Goal: Book appointment/travel/reservation

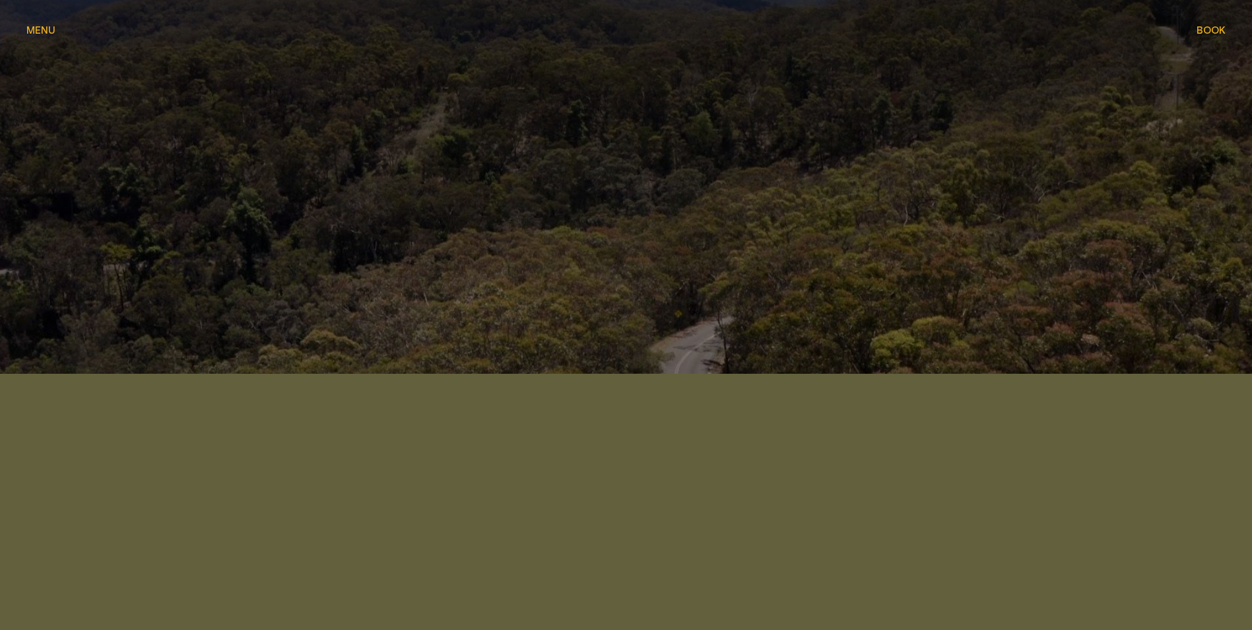
click at [1223, 30] on span "Book" at bounding box center [1210, 30] width 29 height 10
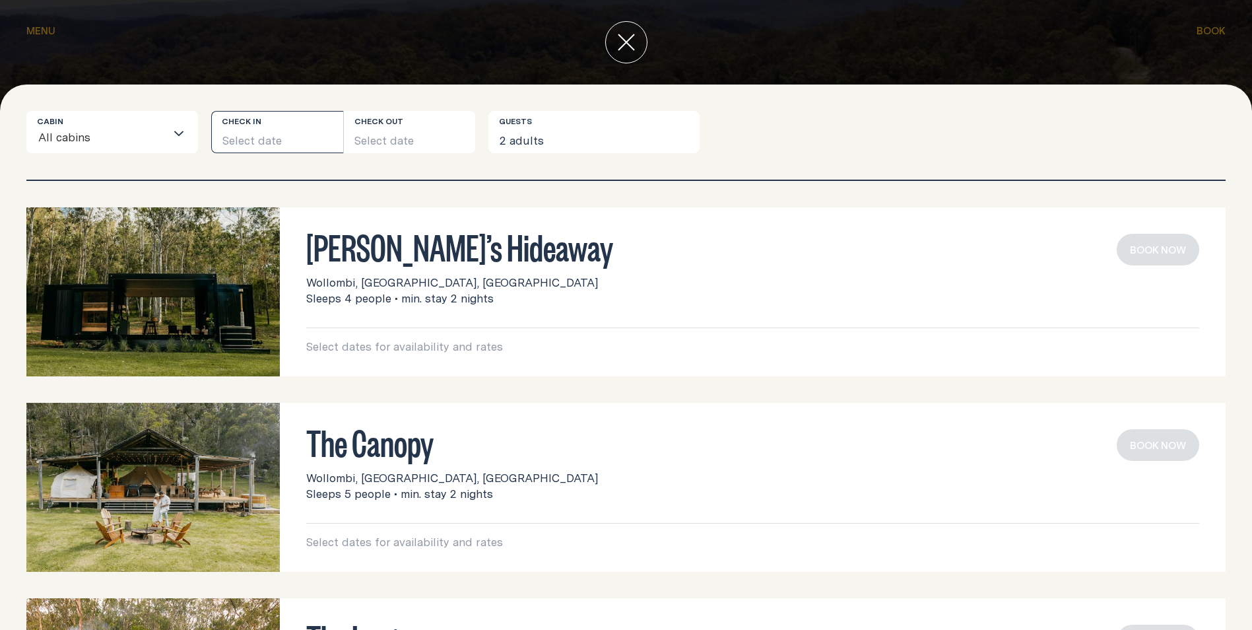
click at [266, 145] on button "Select date" at bounding box center [277, 132] width 132 height 42
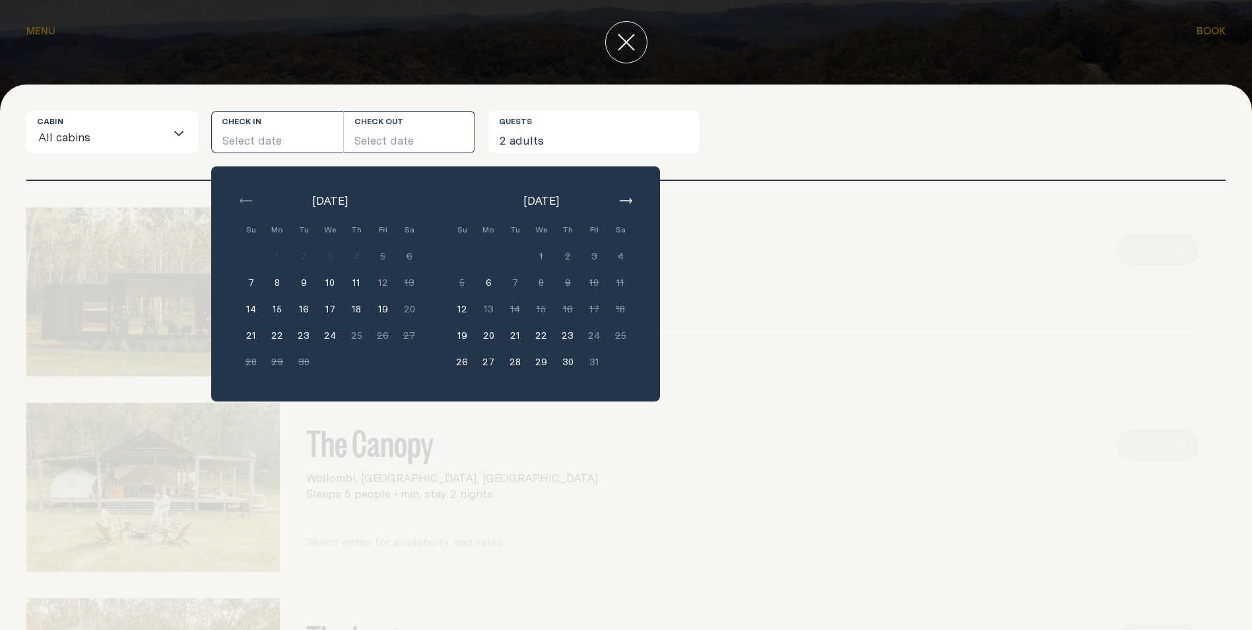
click at [433, 137] on button "Select date" at bounding box center [410, 132] width 132 height 42
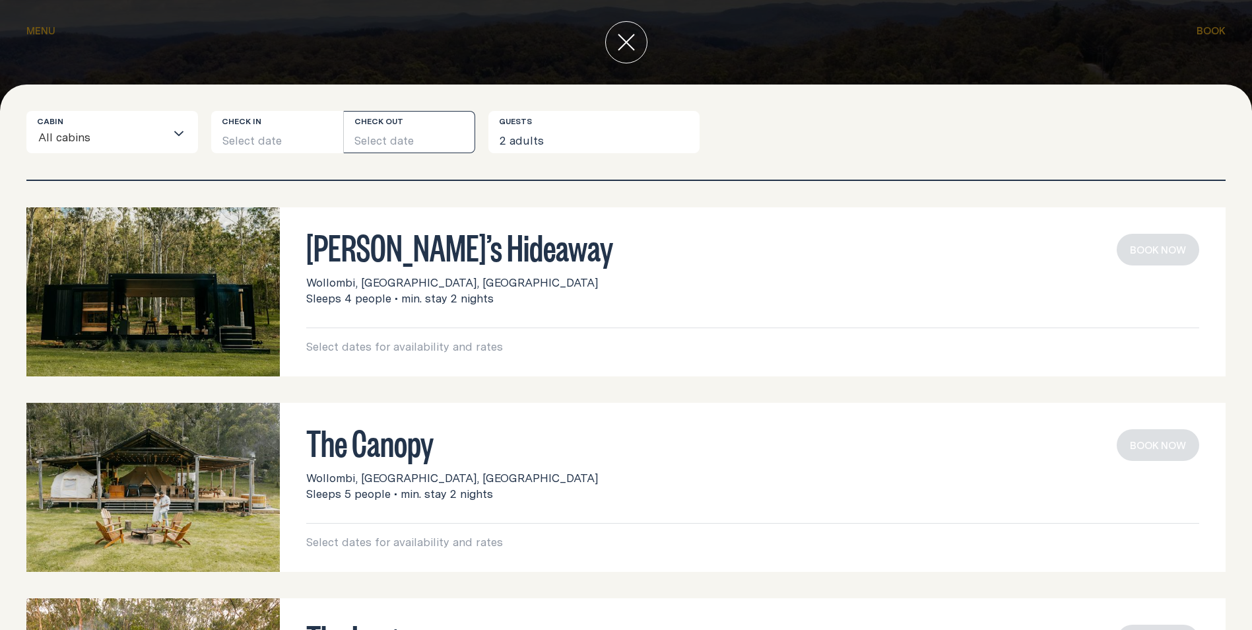
click at [409, 147] on button "Select date" at bounding box center [410, 132] width 132 height 42
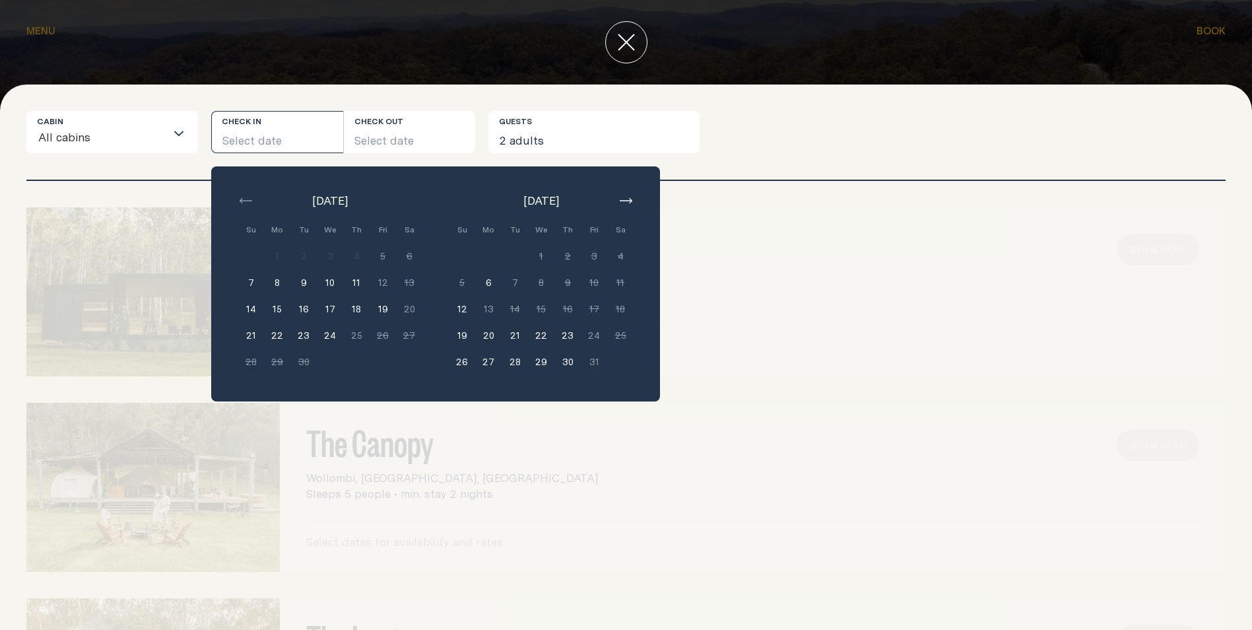
click at [627, 197] on button "button" at bounding box center [626, 201] width 16 height 16
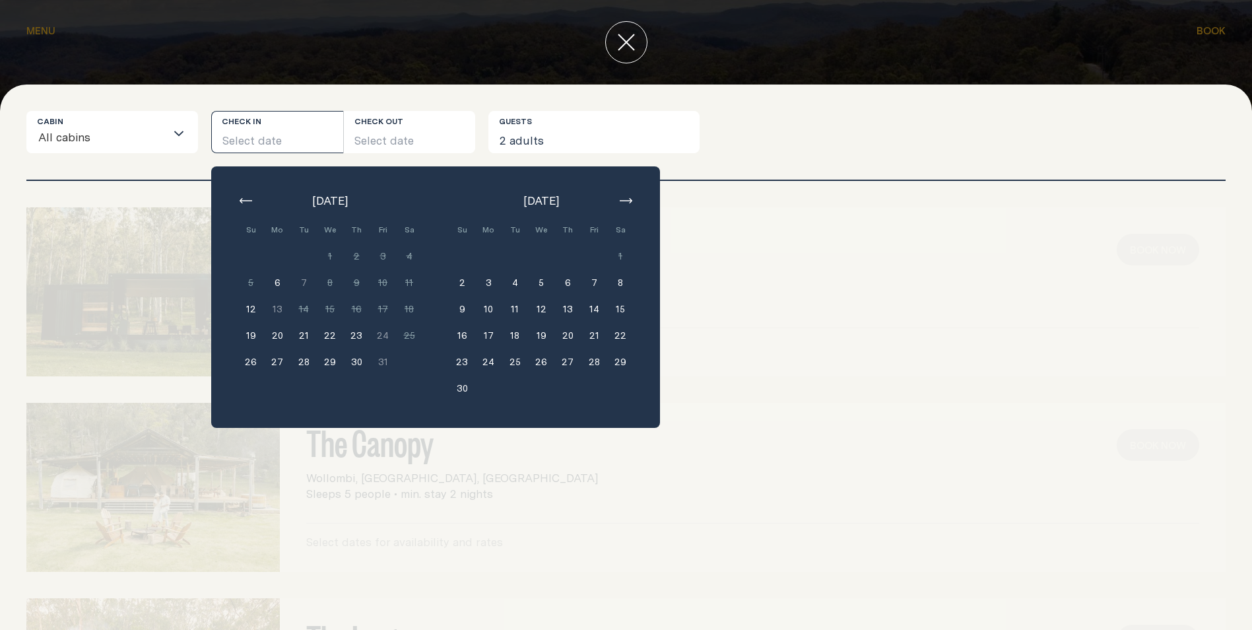
click at [461, 279] on button "2" at bounding box center [462, 282] width 26 height 26
click at [258, 127] on button "[DATE]" at bounding box center [277, 132] width 132 height 42
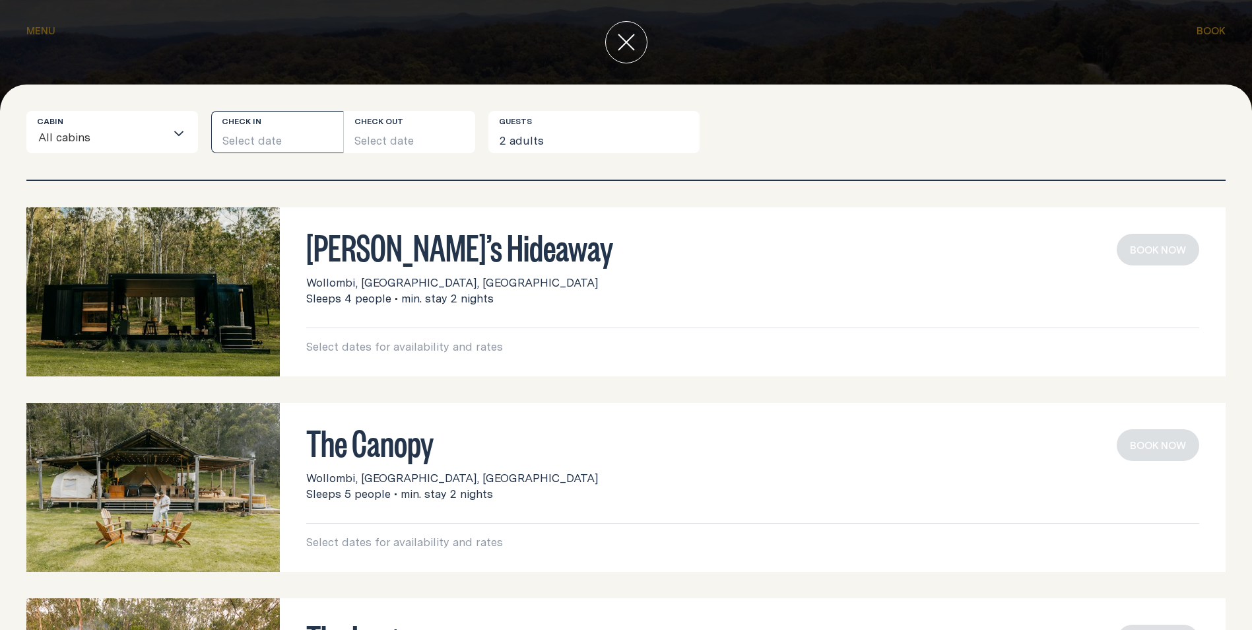
click at [275, 137] on button "Select date" at bounding box center [277, 132] width 132 height 42
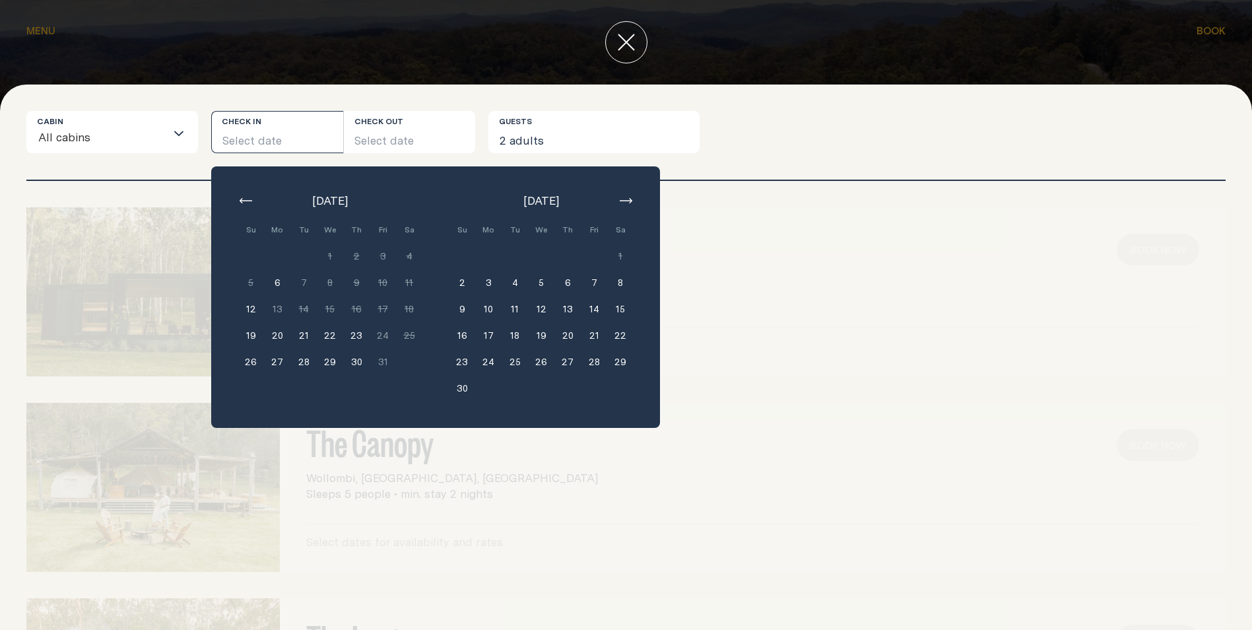
click at [134, 134] on input "Search for option" at bounding box center [128, 139] width 75 height 28
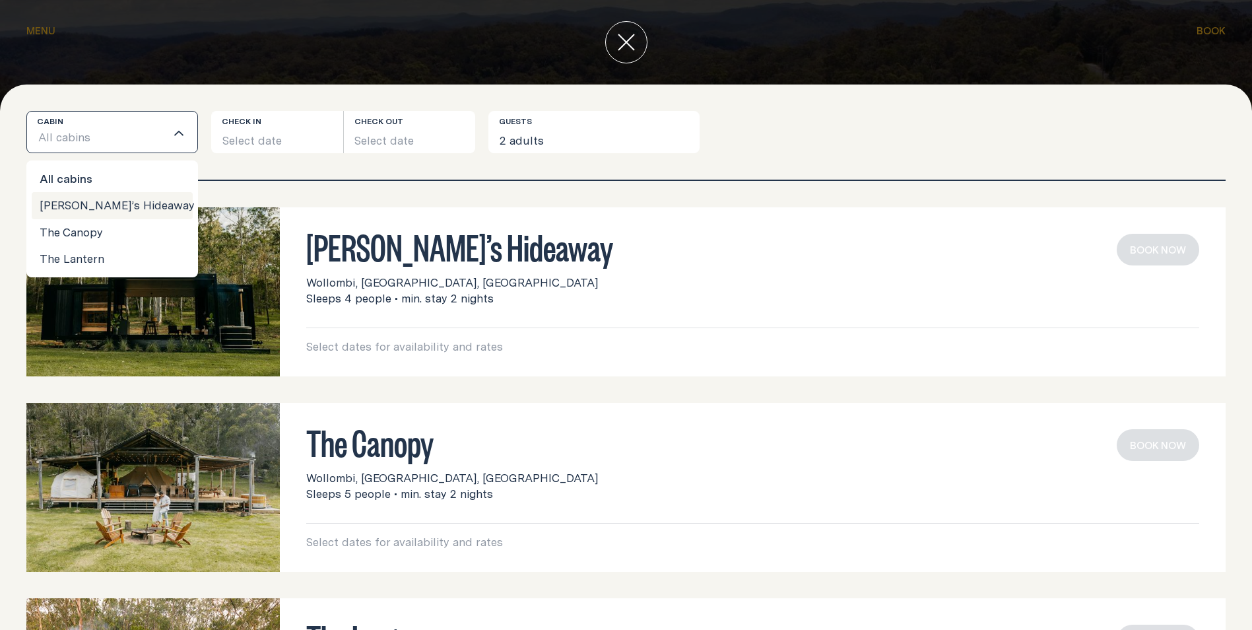
click at [109, 201] on li "[PERSON_NAME]’s Hideaway" at bounding box center [112, 205] width 161 height 26
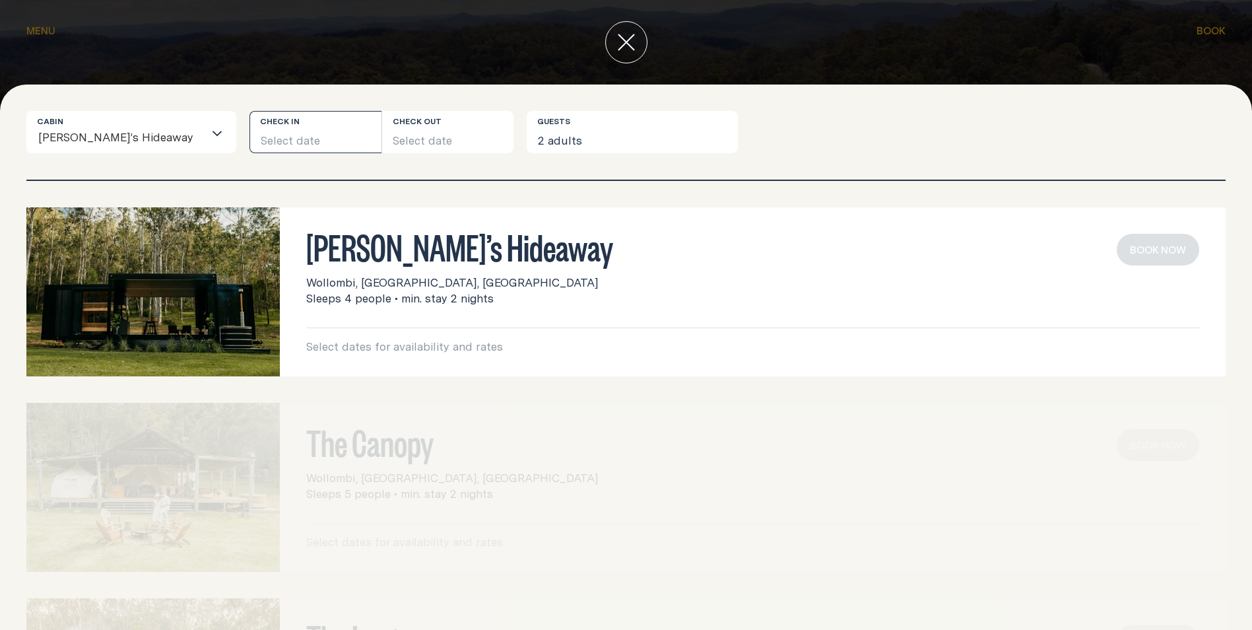
click at [273, 131] on button "Select date" at bounding box center [315, 132] width 132 height 42
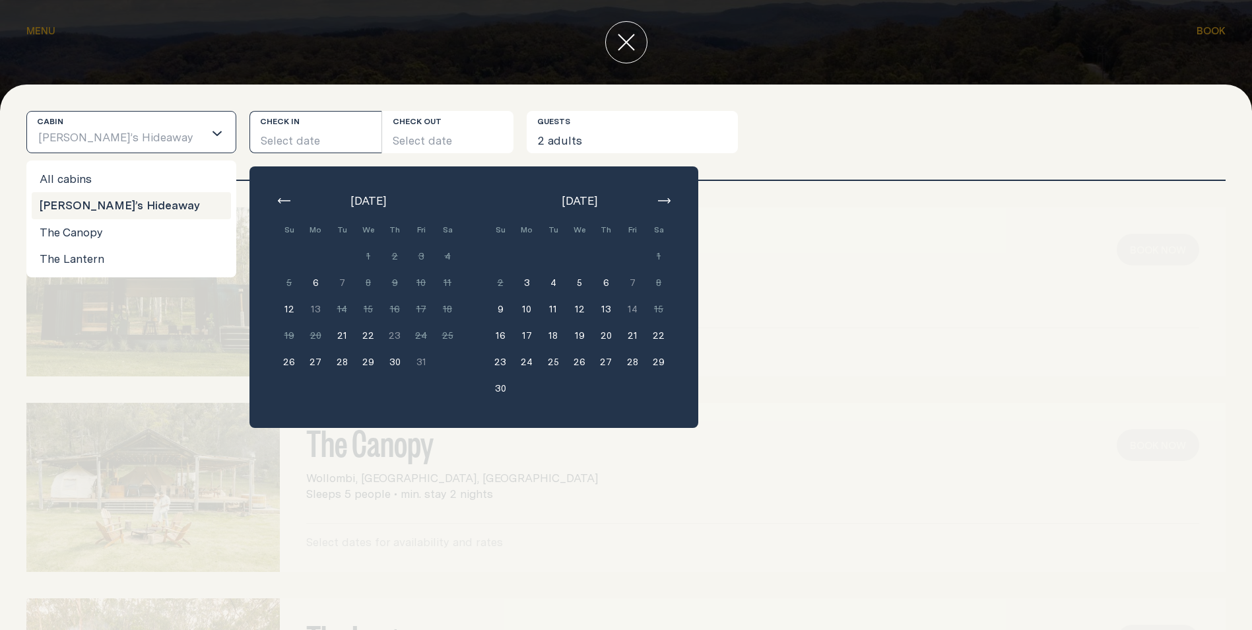
click at [194, 139] on input "Search for option" at bounding box center [199, 139] width 10 height 28
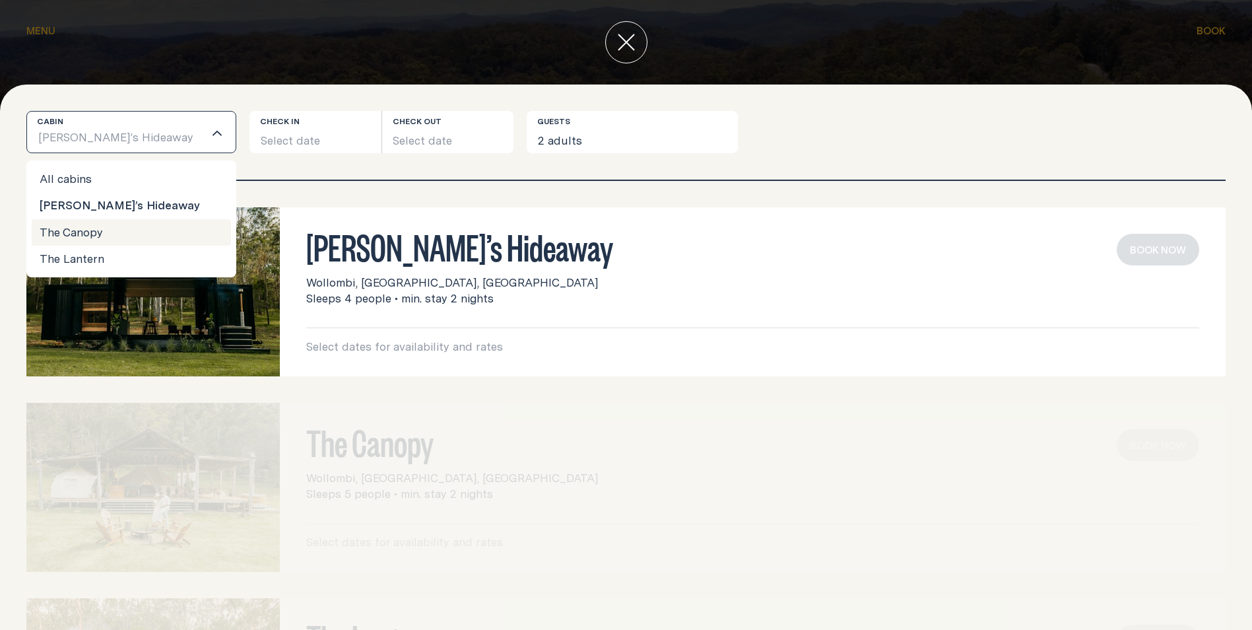
click at [86, 234] on li "The Canopy" at bounding box center [131, 232] width 199 height 26
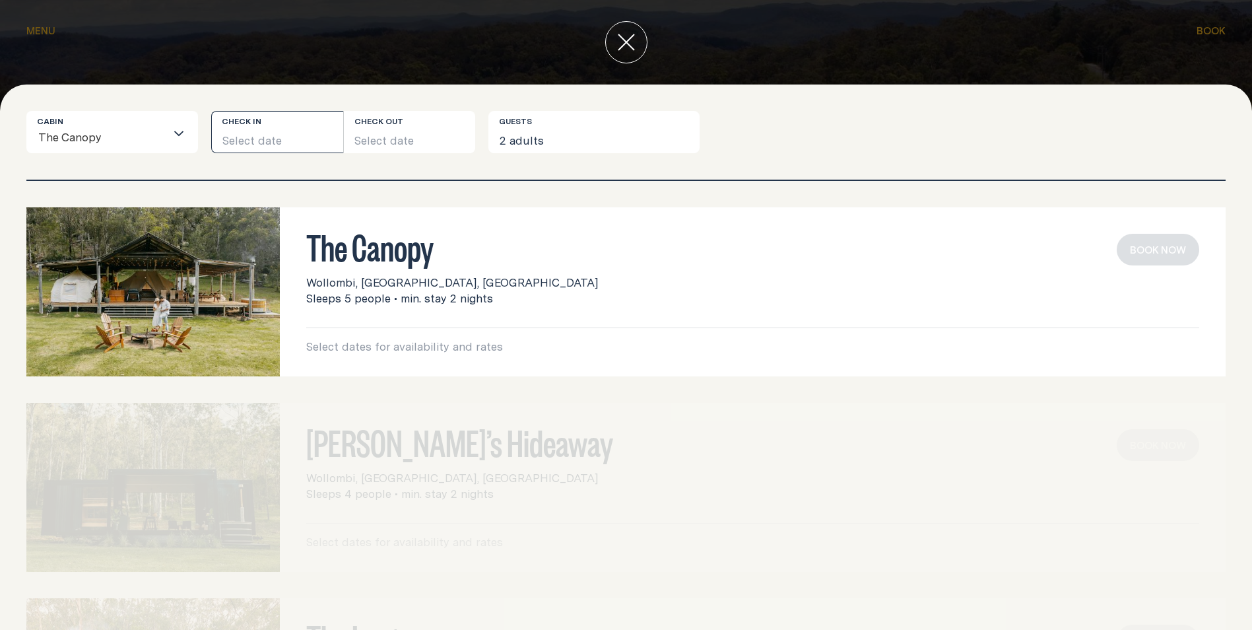
click at [275, 138] on button "Select date" at bounding box center [277, 132] width 132 height 42
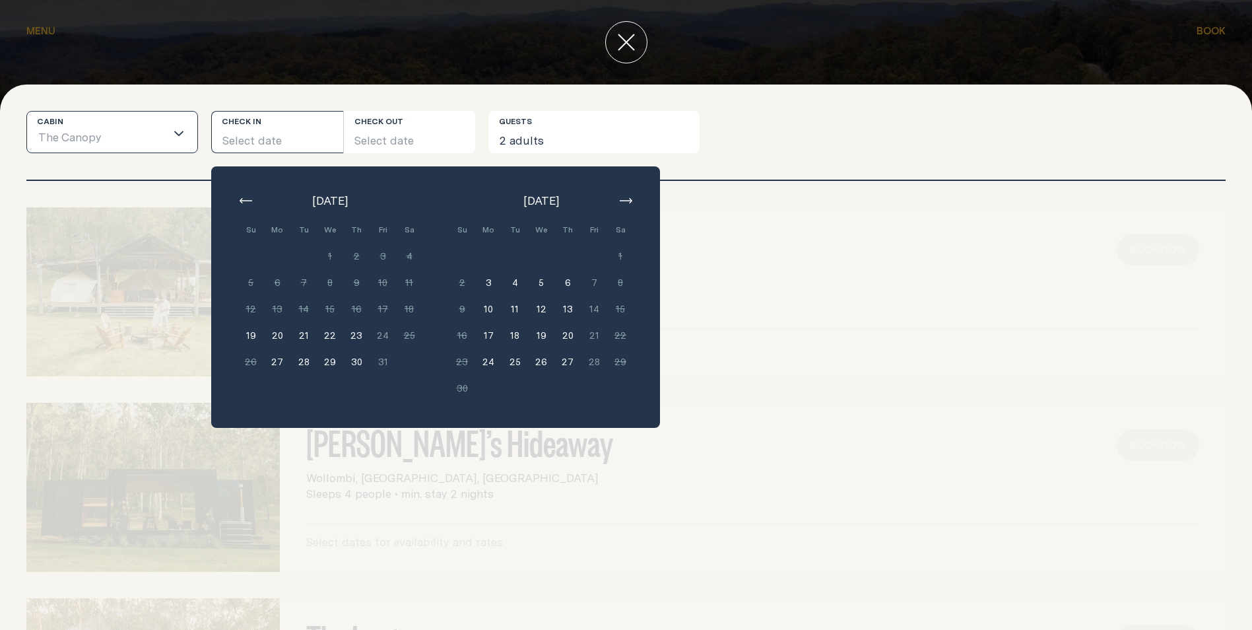
click at [118, 129] on input "Search for option" at bounding box center [133, 139] width 63 height 28
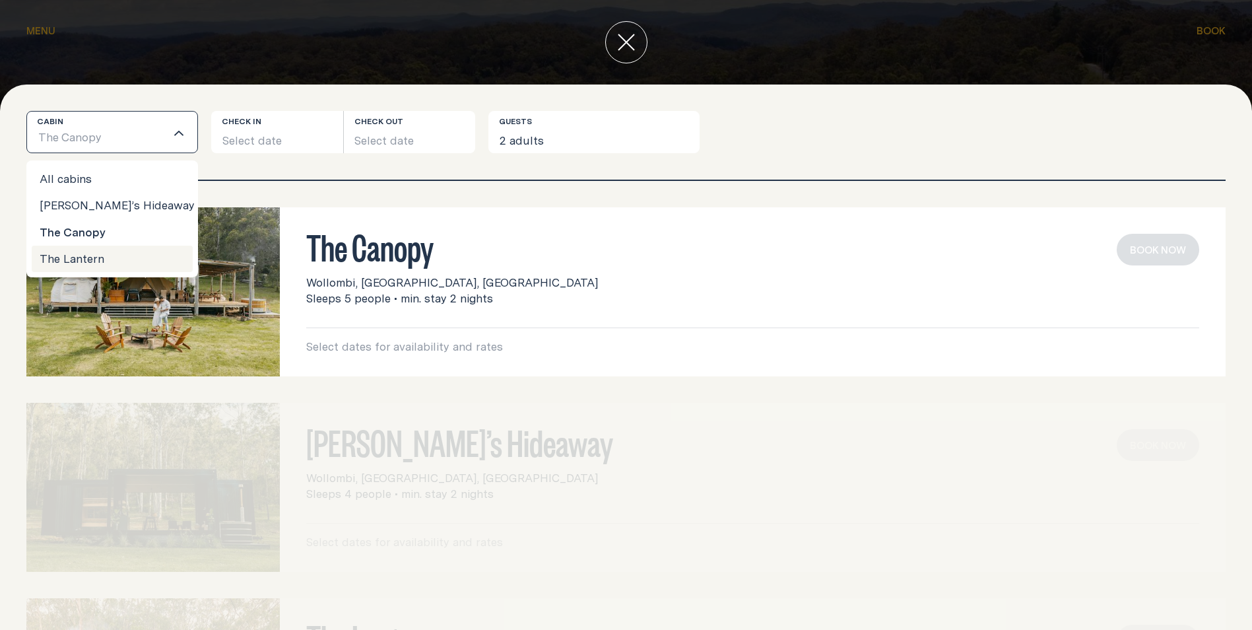
click at [89, 251] on li "The Lantern" at bounding box center [112, 259] width 161 height 26
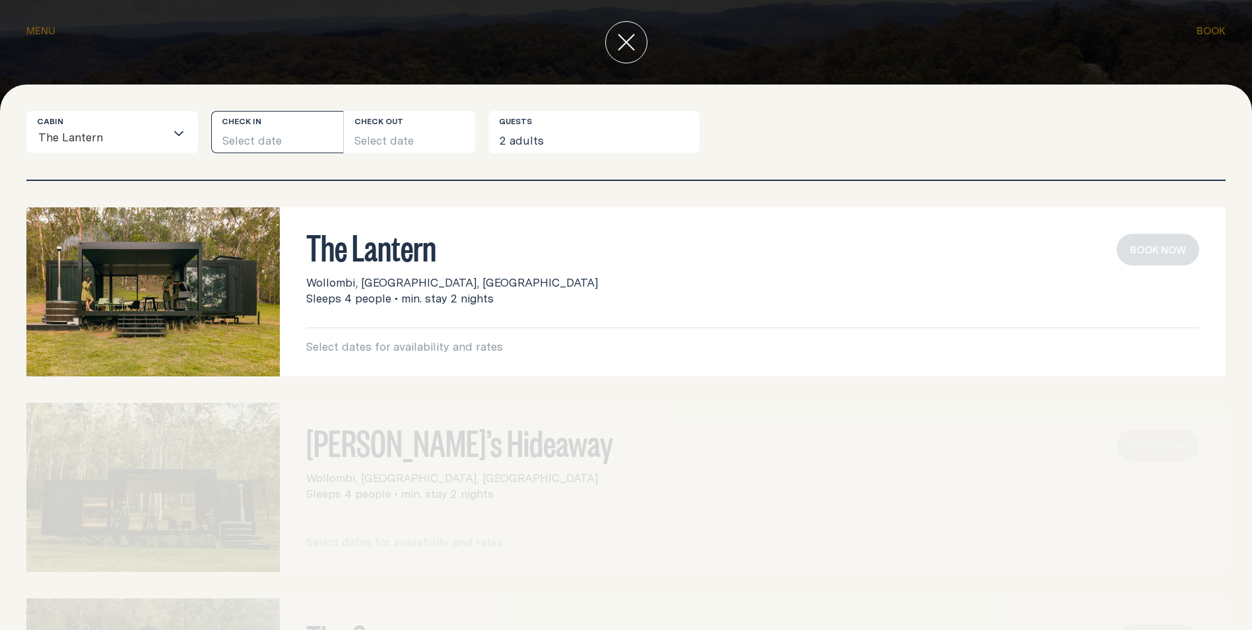
click at [238, 140] on button "Select date" at bounding box center [277, 132] width 132 height 42
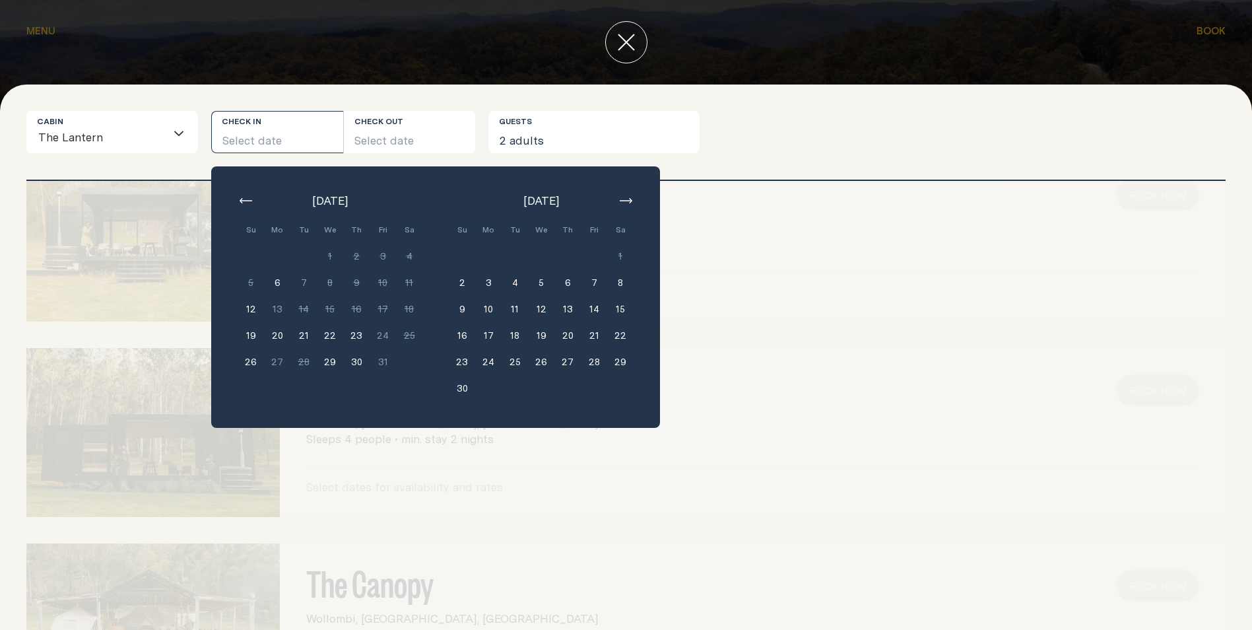
scroll to position [164, 0]
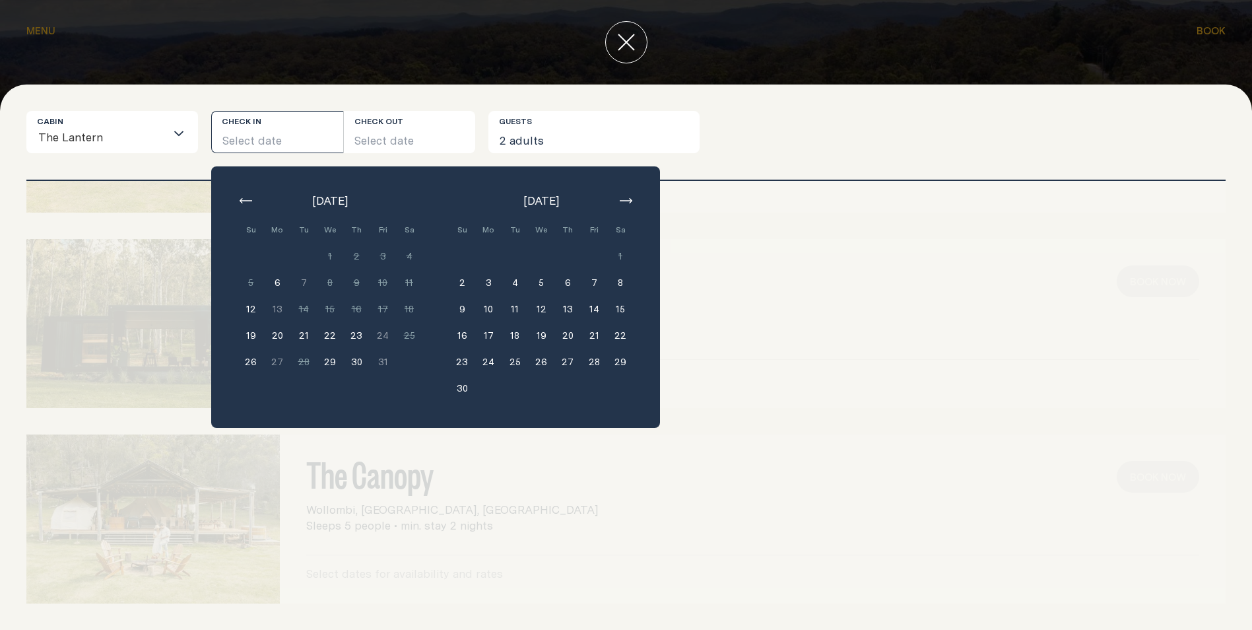
click at [38, 211] on div at bounding box center [152, 128] width 253 height 169
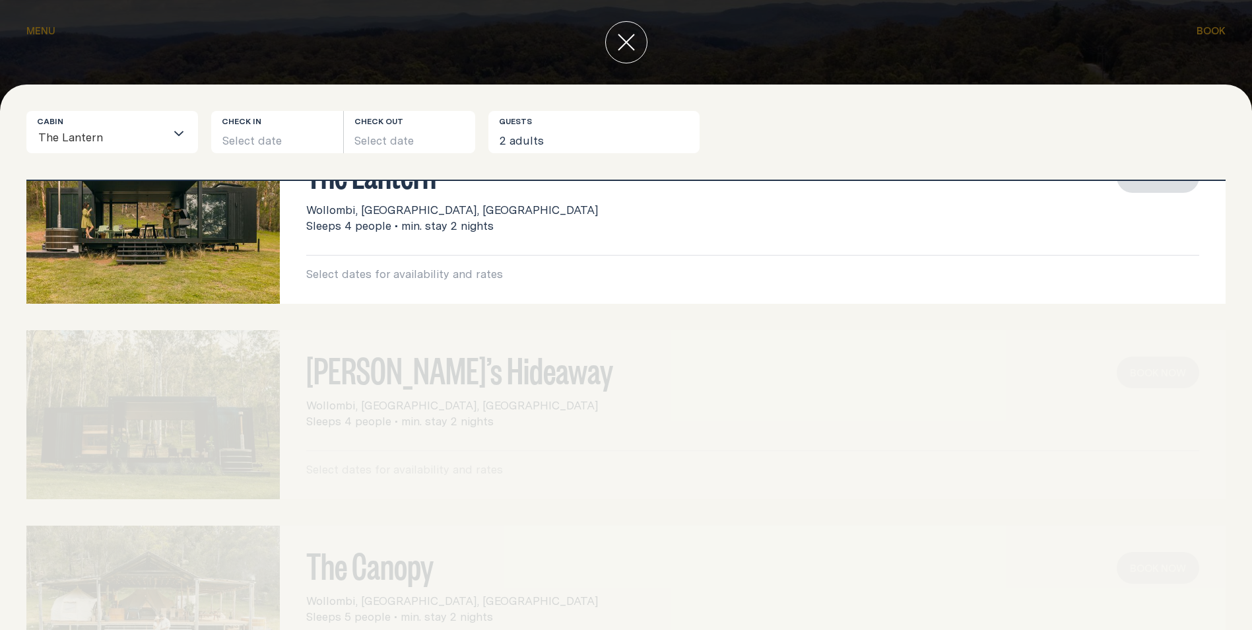
scroll to position [0, 0]
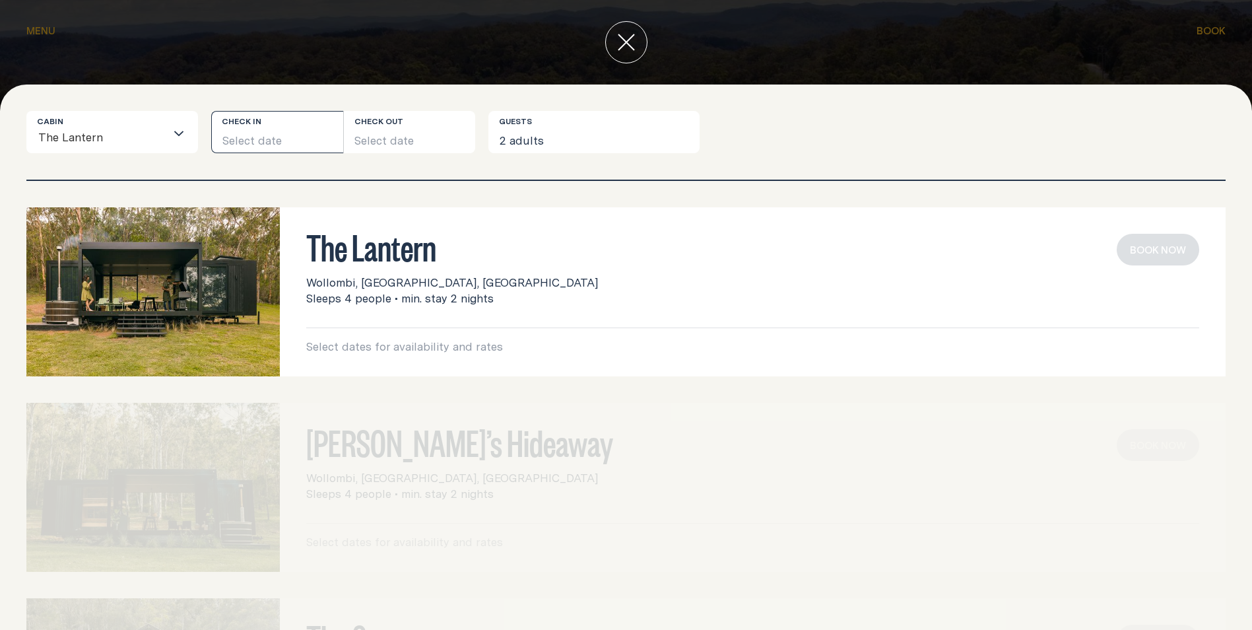
click at [281, 133] on button "Select date" at bounding box center [277, 132] width 132 height 42
